Goal: Navigation & Orientation: Find specific page/section

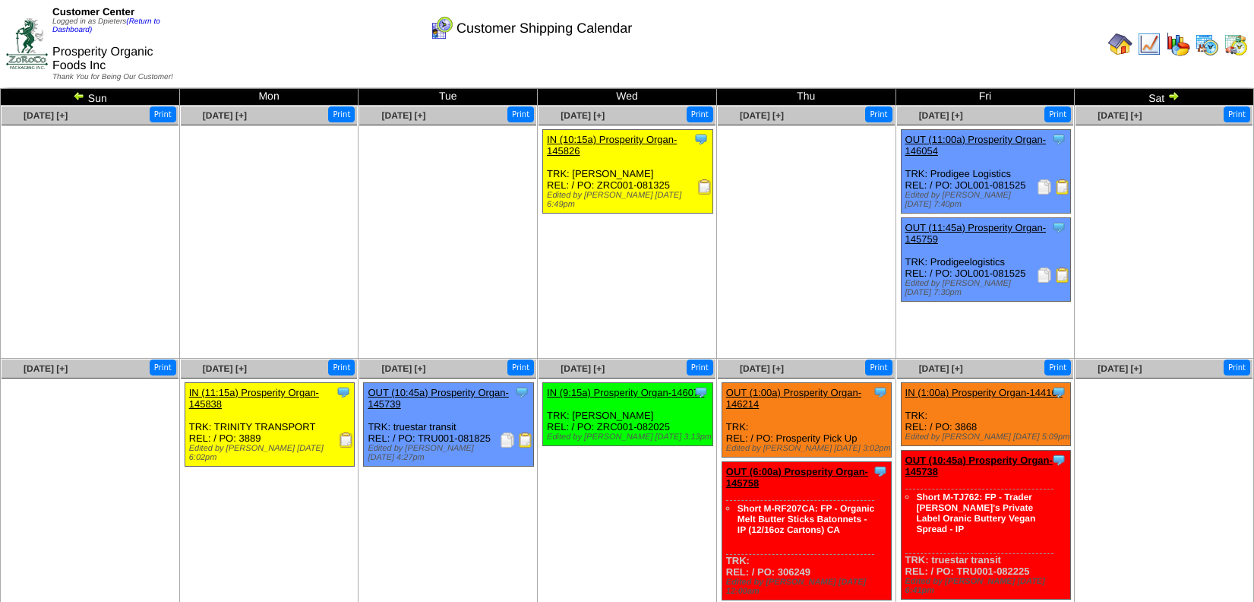
scroll to position [68, 0]
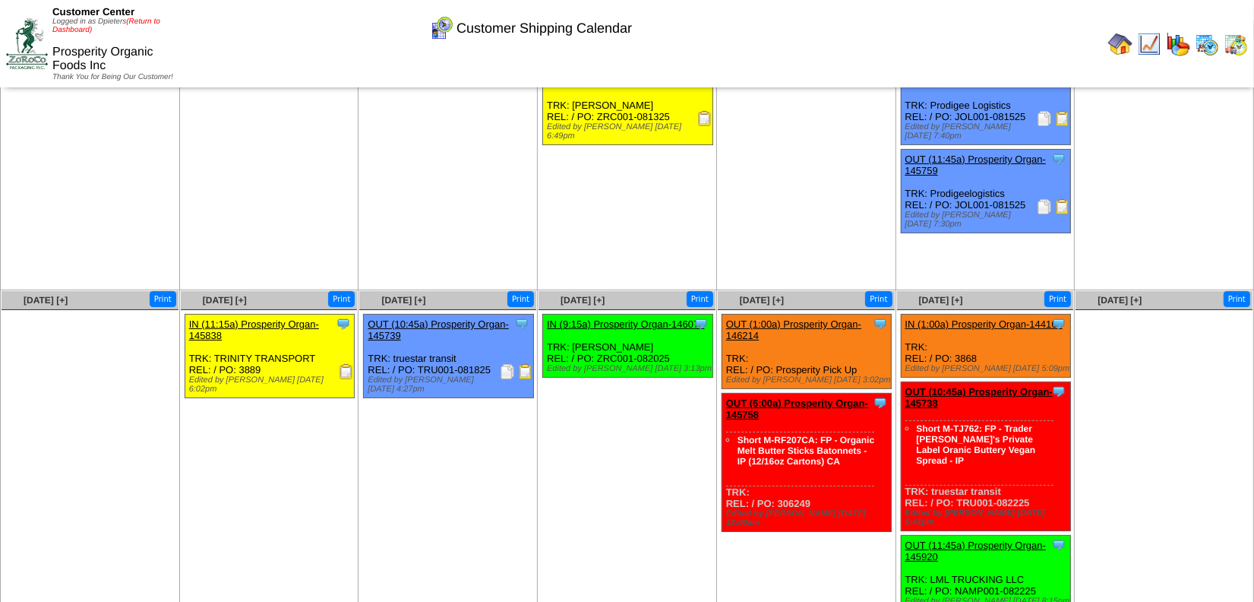
click at [153, 23] on link "(Return to Dashboard)" at bounding box center [106, 25] width 108 height 17
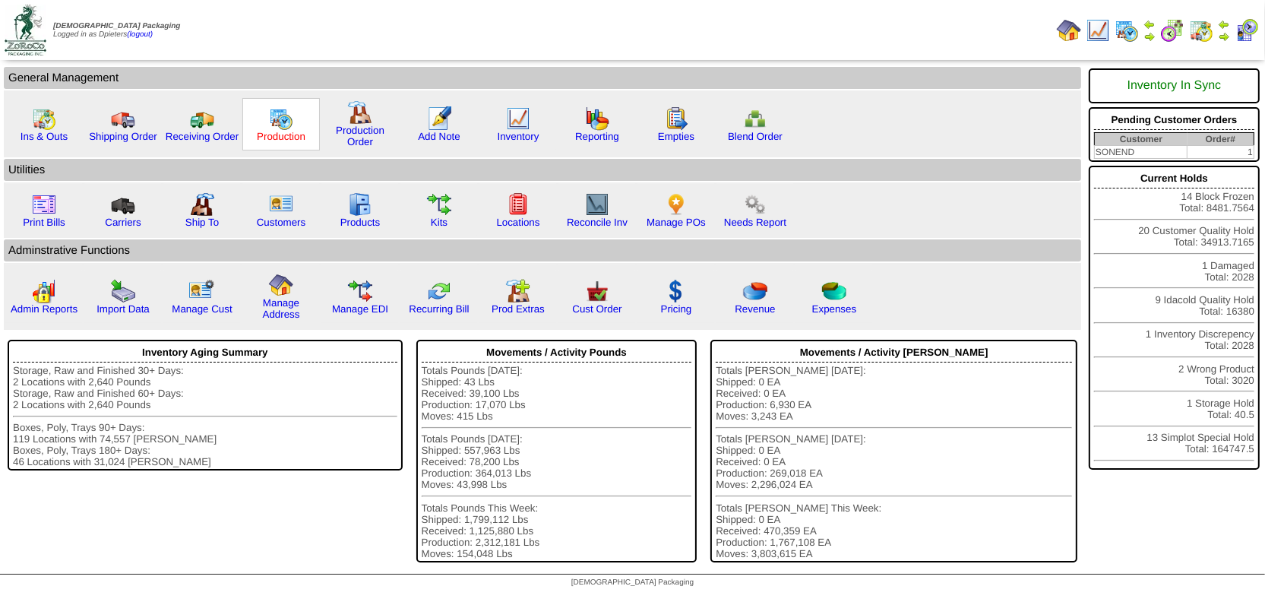
click at [280, 131] on link "Production" at bounding box center [281, 136] width 49 height 11
